Goal: Task Accomplishment & Management: Use online tool/utility

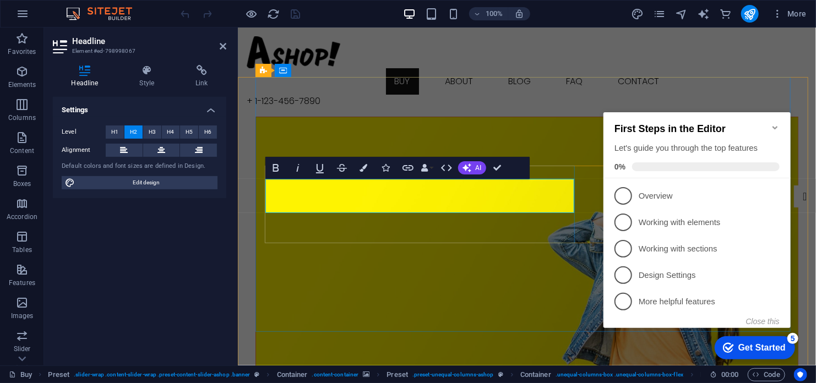
click at [542, 281] on figure at bounding box center [527, 244] width 542 height 254
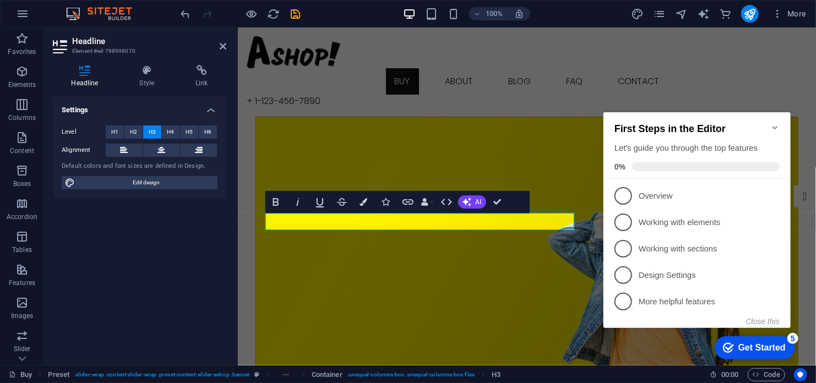
click at [403, 264] on figure at bounding box center [527, 244] width 542 height 254
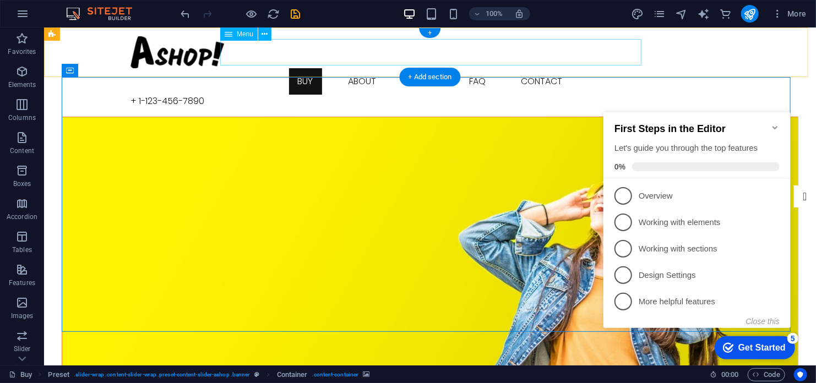
click at [305, 68] on nav "Buy About Blog FAQ Contact" at bounding box center [429, 81] width 599 height 26
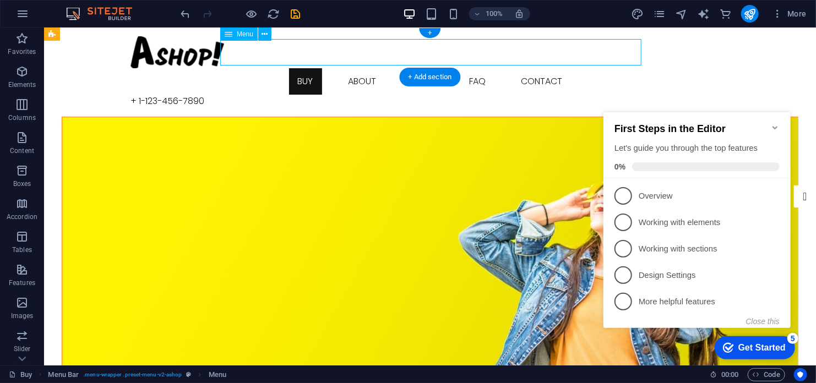
click at [306, 68] on nav "Buy About Blog FAQ Contact" at bounding box center [429, 81] width 599 height 26
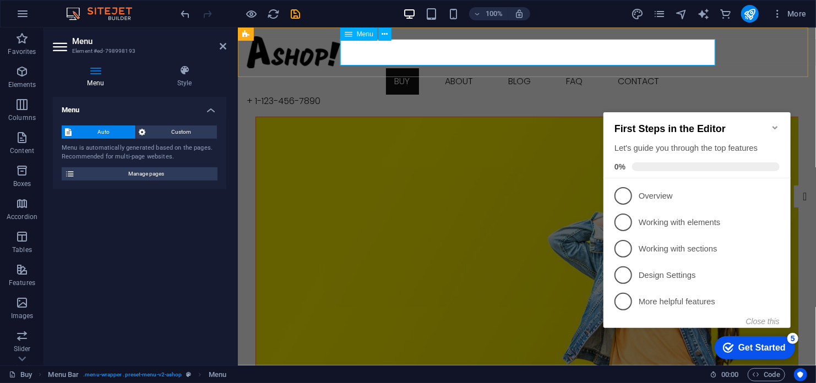
click at [404, 68] on nav "Buy About Blog FAQ Contact" at bounding box center [526, 81] width 561 height 26
click at [502, 131] on figure at bounding box center [527, 244] width 542 height 254
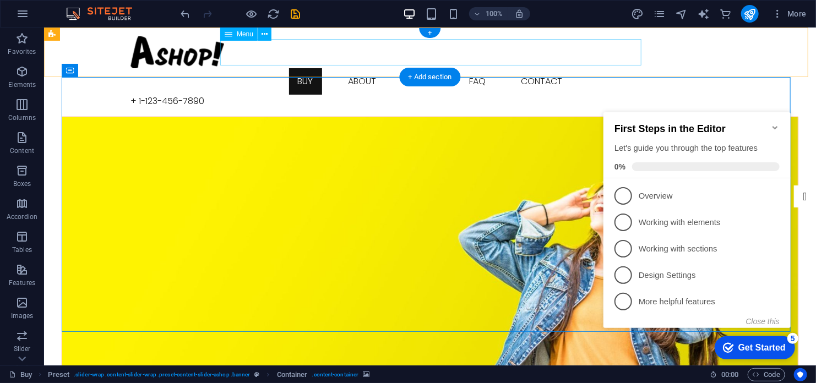
click at [307, 68] on nav "Buy About Blog FAQ Contact" at bounding box center [429, 81] width 599 height 26
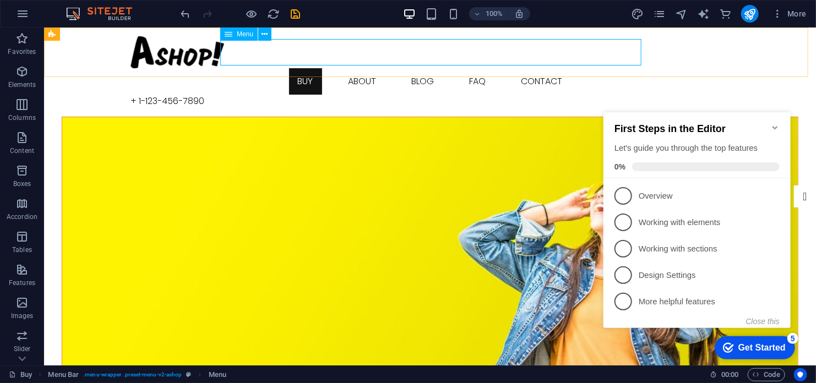
click at [229, 35] on icon at bounding box center [229, 34] width 8 height 13
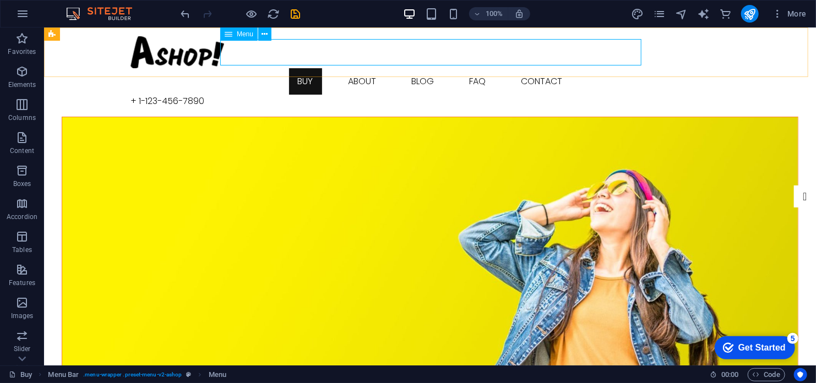
click at [229, 35] on icon at bounding box center [229, 34] width 8 height 13
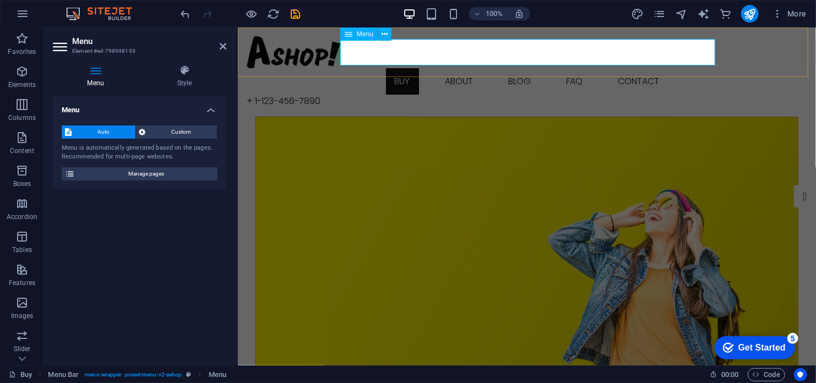
click at [395, 68] on nav "Buy About Blog FAQ Contact" at bounding box center [526, 81] width 561 height 26
click at [172, 130] on span "Custom" at bounding box center [181, 132] width 65 height 13
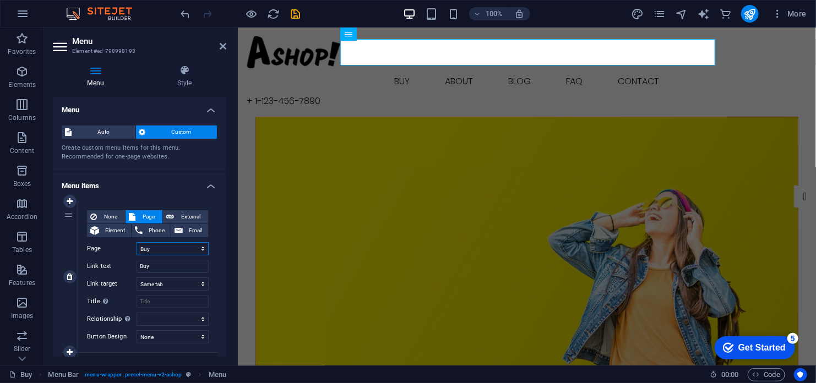
click at [146, 248] on select "Buy About Blog FAQ Contact Legal notice Privacy" at bounding box center [173, 248] width 72 height 13
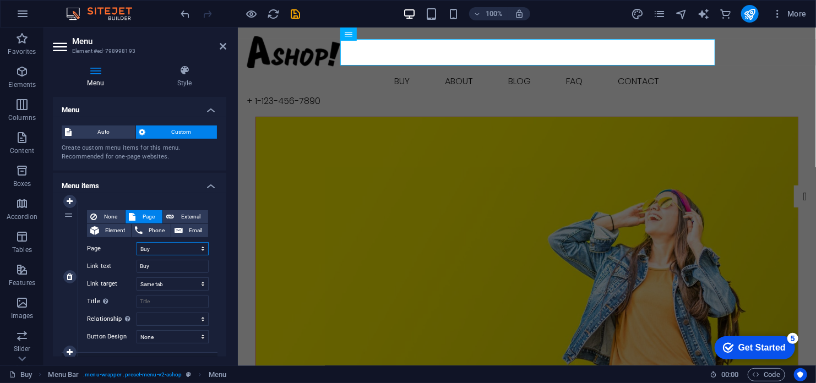
click at [146, 248] on select "Buy About Blog FAQ Contact Legal notice Privacy" at bounding box center [173, 248] width 72 height 13
click at [545, 117] on figure at bounding box center [527, 244] width 542 height 254
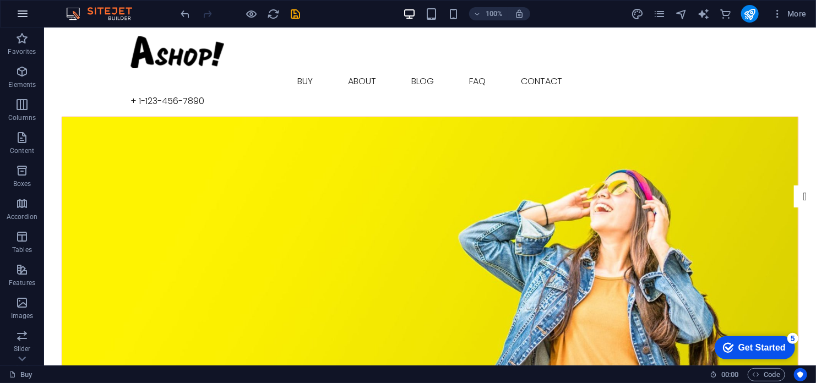
click at [19, 12] on icon "button" at bounding box center [22, 13] width 13 height 13
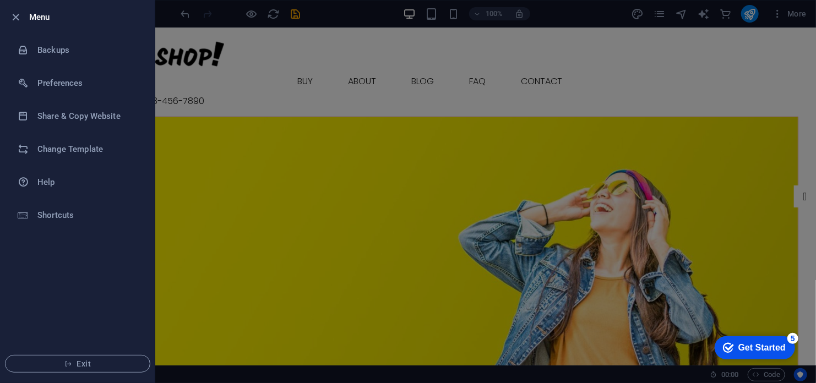
click at [343, 118] on div at bounding box center [408, 191] width 816 height 383
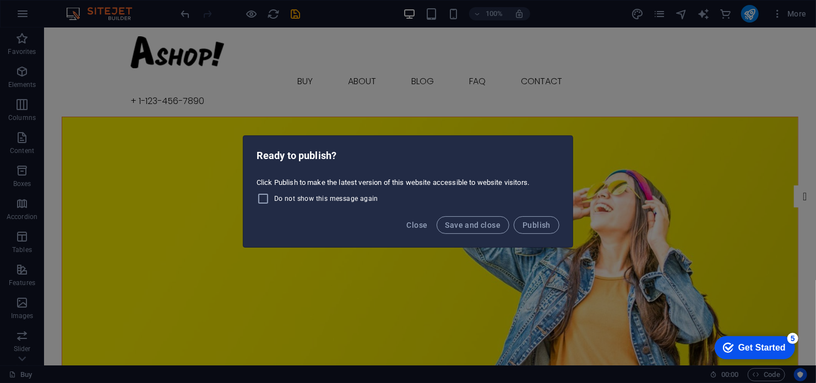
click at [324, 199] on span "Do not show this message again" at bounding box center [326, 198] width 104 height 9
click at [274, 199] on input "Do not show this message again" at bounding box center [266, 198] width 18 height 13
checkbox input "true"
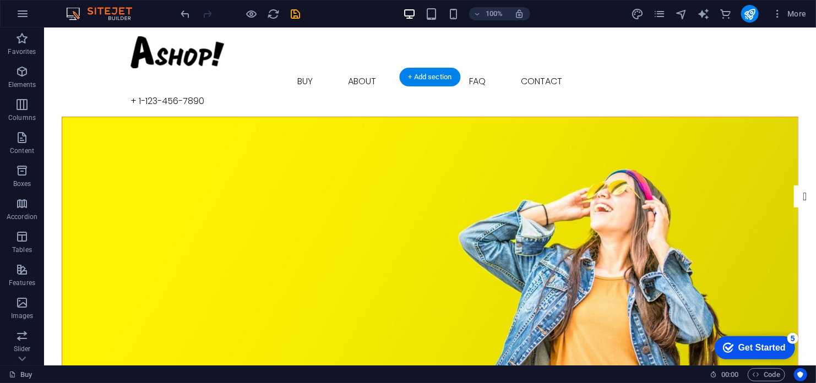
click at [488, 129] on figure at bounding box center [430, 244] width 736 height 254
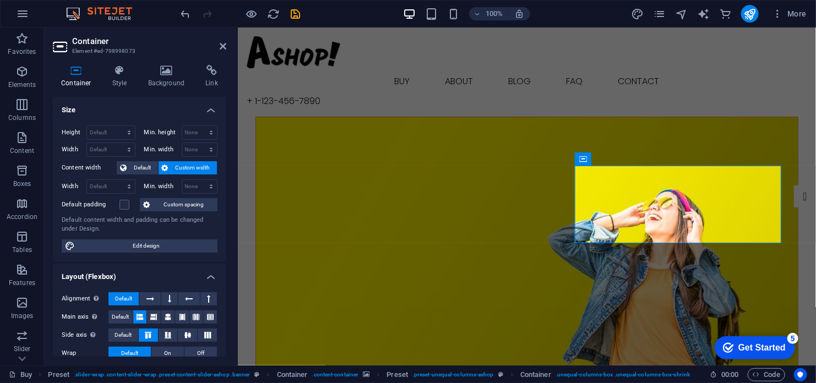
click at [454, 126] on figure at bounding box center [527, 244] width 542 height 254
